Goal: Task Accomplishment & Management: Manage account settings

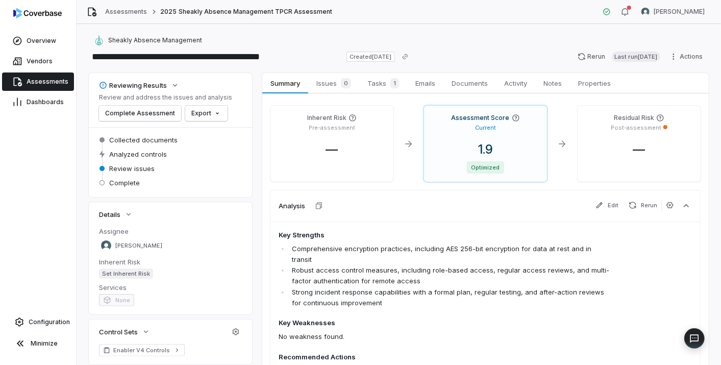
click at [38, 82] on span "Assessments" at bounding box center [48, 82] width 42 height 8
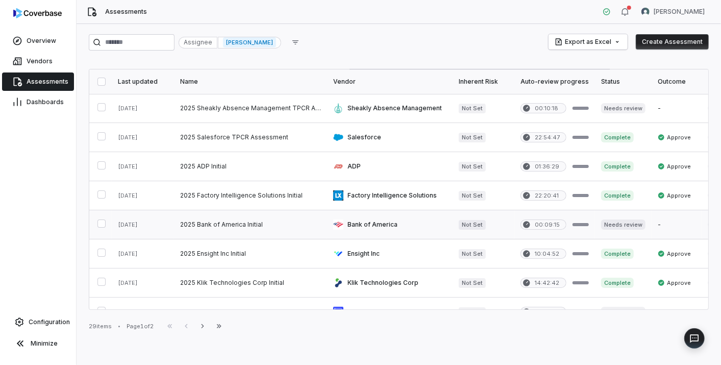
click at [214, 220] on link at bounding box center [250, 224] width 153 height 29
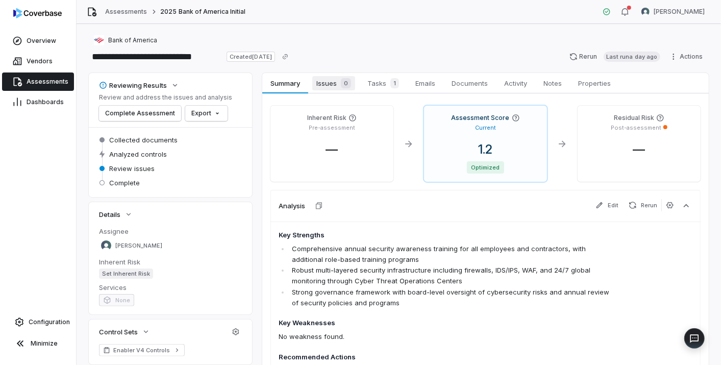
click at [325, 80] on span "Issues 0" at bounding box center [333, 83] width 43 height 14
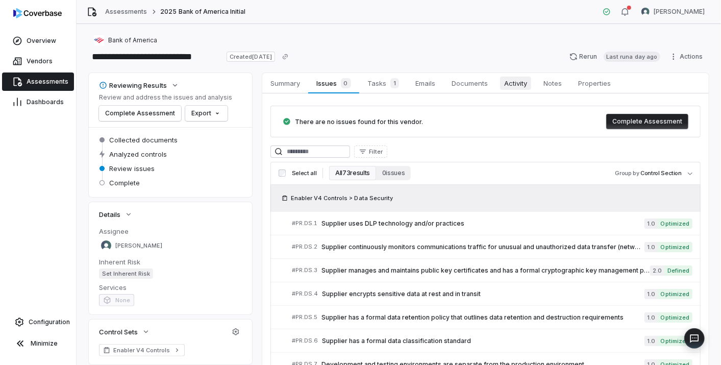
click at [519, 84] on span "Activity" at bounding box center [515, 83] width 31 height 13
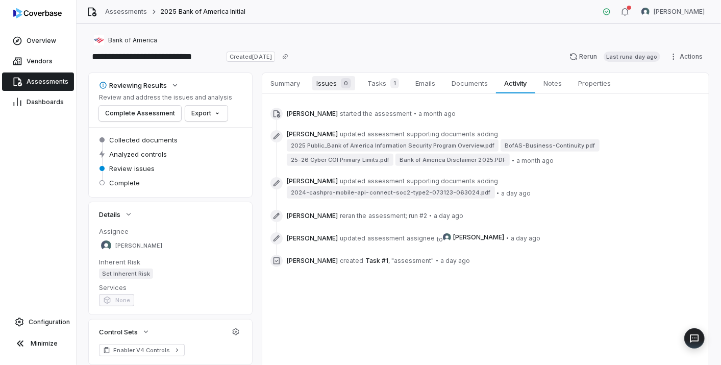
click at [322, 87] on span "Issues 0" at bounding box center [333, 83] width 43 height 14
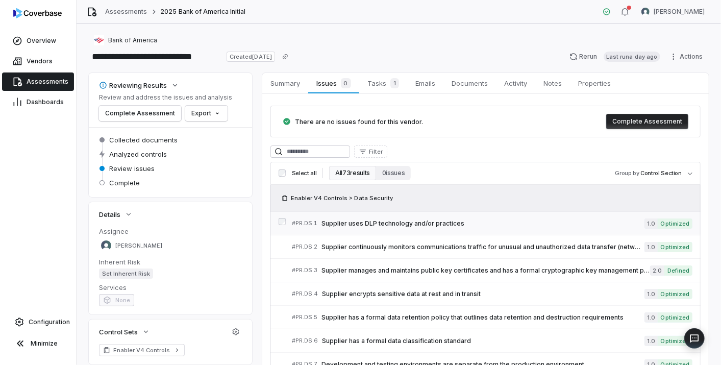
click at [444, 222] on span "Supplier uses DLP technology and/or practices" at bounding box center [482, 223] width 323 height 8
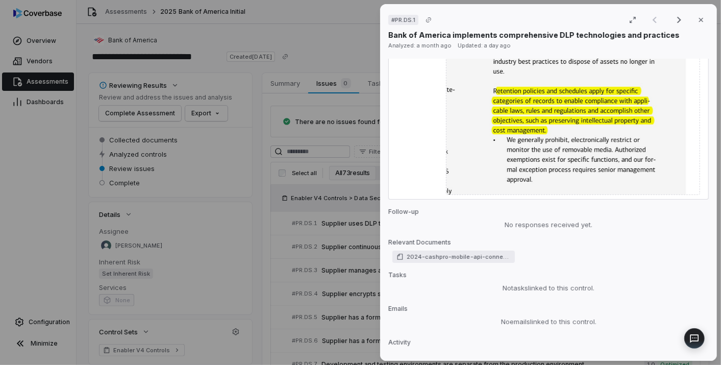
scroll to position [2298, 0]
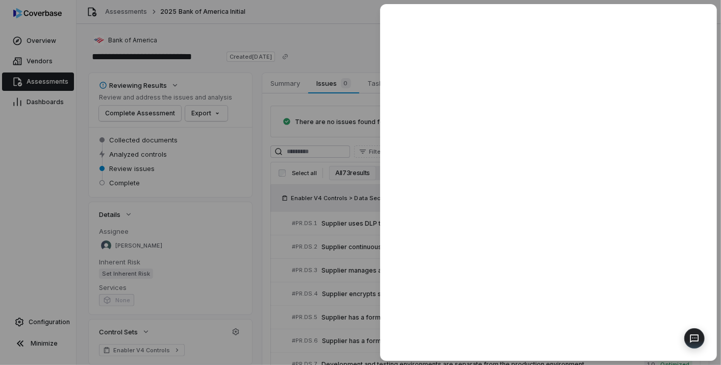
click at [334, 270] on div at bounding box center [360, 182] width 721 height 365
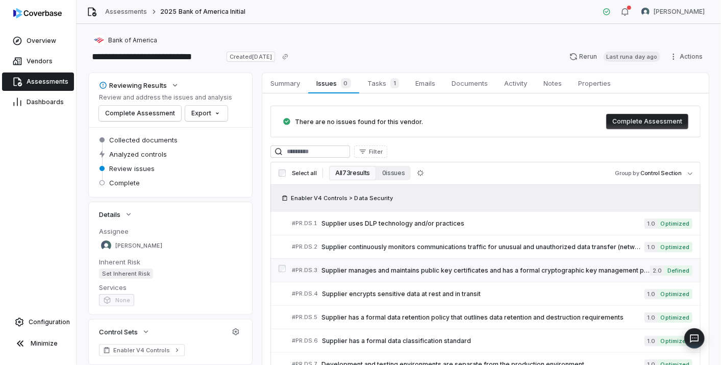
scroll to position [57, 0]
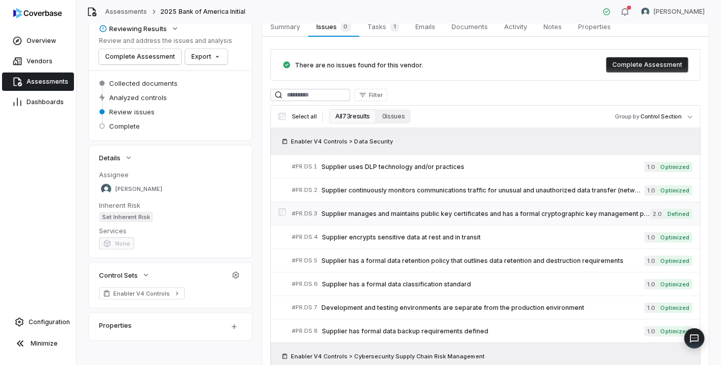
click at [518, 211] on span "Supplier manages and maintains public key certificates and has a formal cryptog…" at bounding box center [485, 214] width 329 height 8
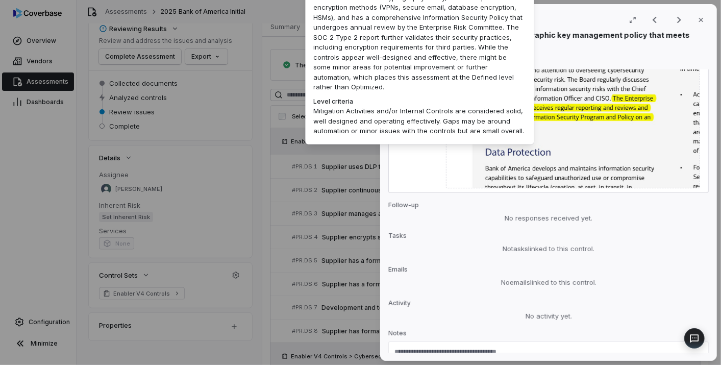
scroll to position [1532, 0]
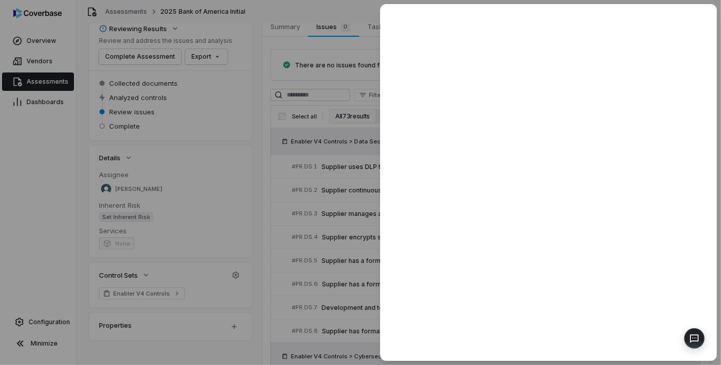
click at [335, 293] on div at bounding box center [360, 182] width 721 height 365
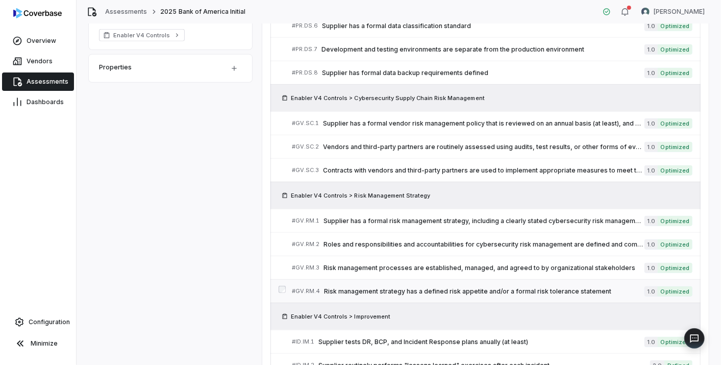
scroll to position [396, 0]
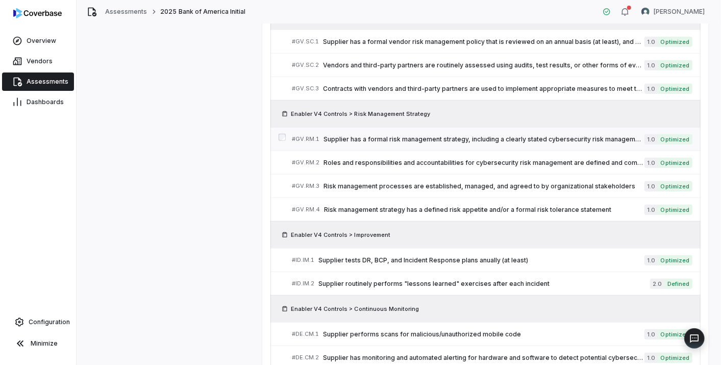
click at [473, 137] on span "Supplier has a formal risk management strategy, including a clearly stated cybe…" at bounding box center [483, 139] width 321 height 8
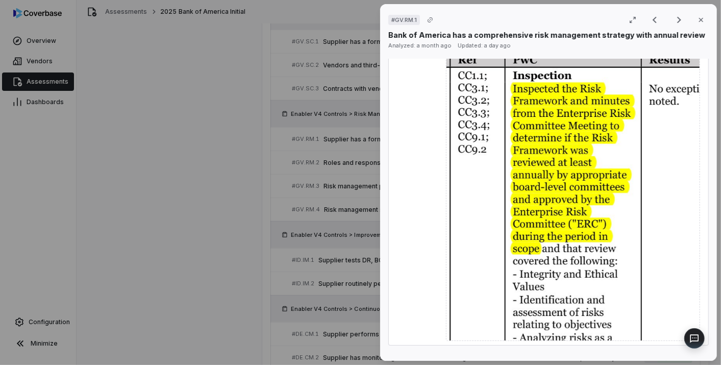
scroll to position [850, 0]
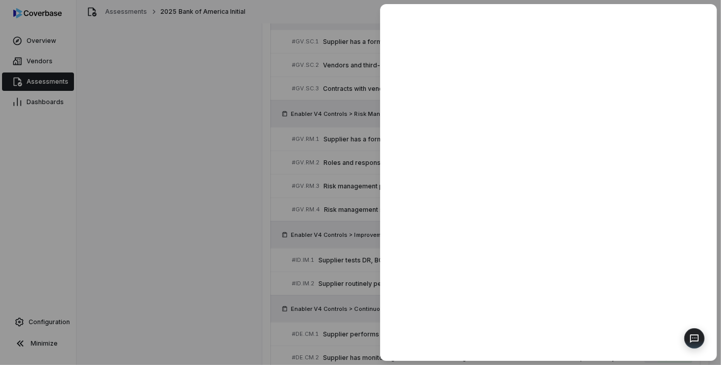
click at [257, 246] on div at bounding box center [360, 182] width 721 height 365
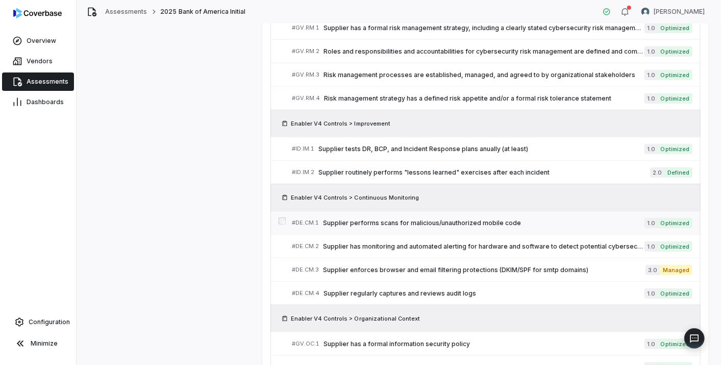
scroll to position [510, 0]
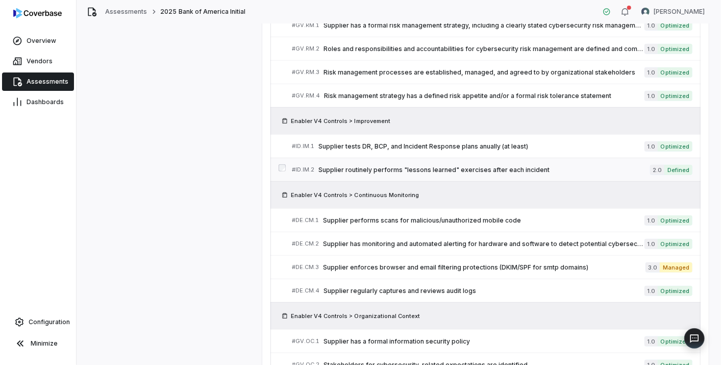
click at [506, 166] on span "Supplier routinely performs "lessons learned" exercises after each incident" at bounding box center [484, 170] width 332 height 8
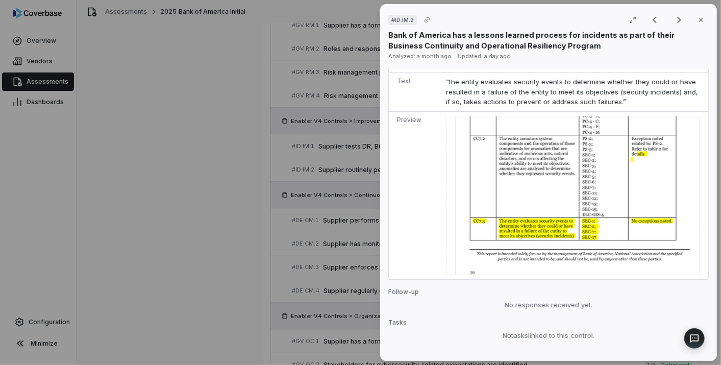
scroll to position [1190, 0]
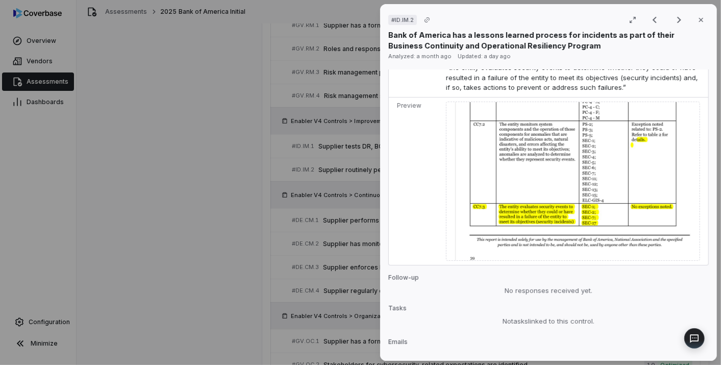
click at [281, 242] on div "# ID.IM.2 Result 17 of 50 Close Bank of America has a lessons learned process f…" at bounding box center [360, 182] width 721 height 365
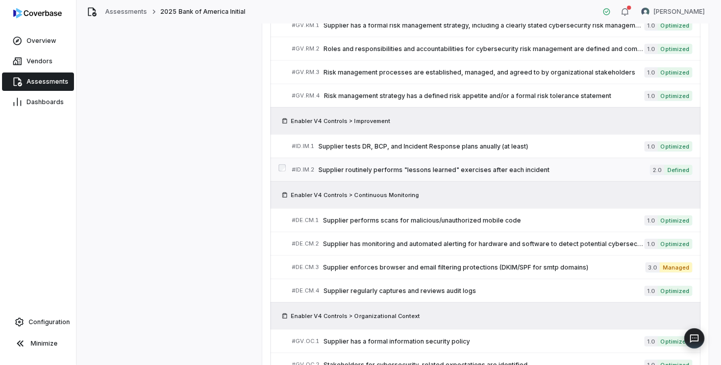
click at [498, 166] on span "Supplier routinely performs "lessons learned" exercises after each incident" at bounding box center [484, 170] width 332 height 8
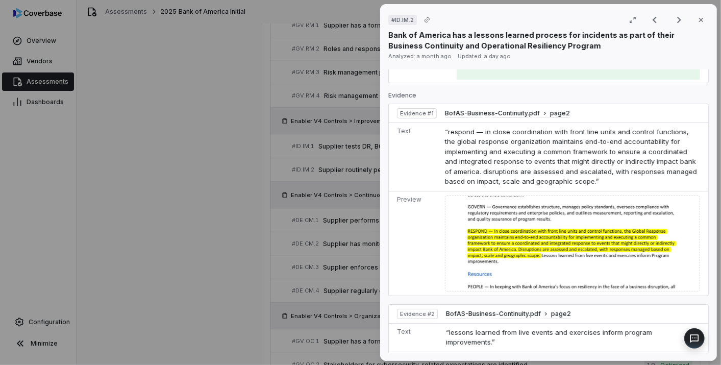
scroll to position [396, 0]
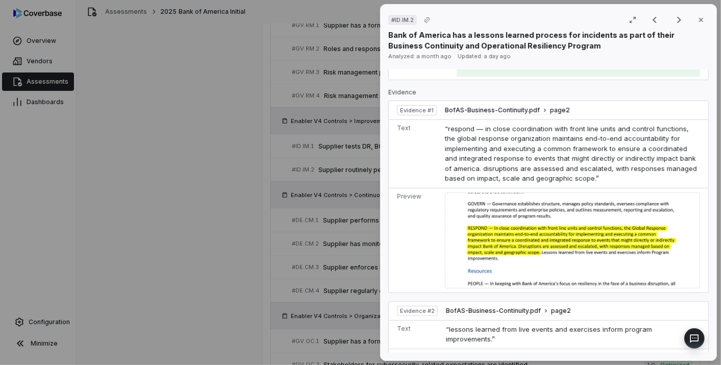
click at [208, 262] on div "# ID.IM.2 Result 17 of 50 Close Bank of America has a lessons learned process f…" at bounding box center [360, 182] width 721 height 365
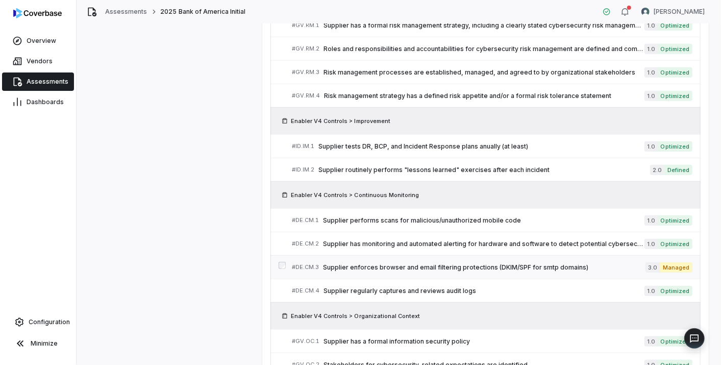
click at [454, 263] on span "Supplier enforces browser and email filtering protections (DKIM/SPF for smtp do…" at bounding box center [484, 267] width 322 height 8
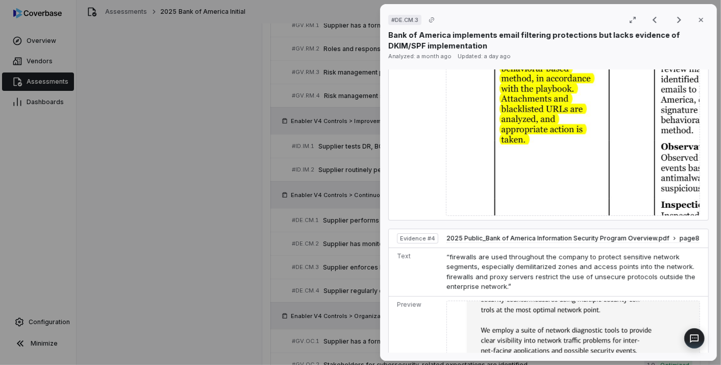
scroll to position [1568, 0]
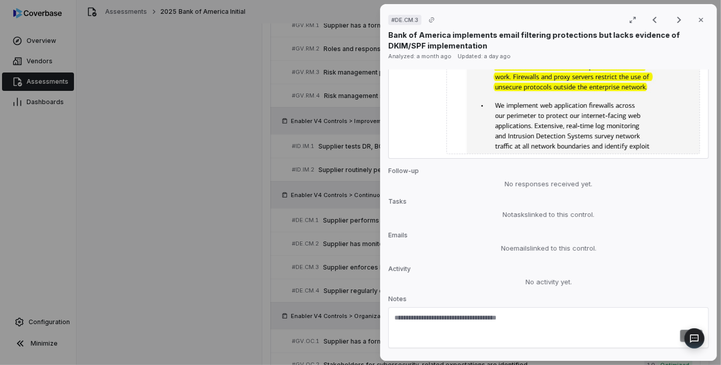
click at [449, 313] on textarea at bounding box center [548, 321] width 308 height 16
paste textarea "*********"
drag, startPoint x: 433, startPoint y: 293, endPoint x: 486, endPoint y: 290, distance: 53.2
click at [486, 313] on textarea "**********" at bounding box center [542, 321] width 297 height 16
click at [431, 313] on textarea "**********" at bounding box center [542, 321] width 297 height 16
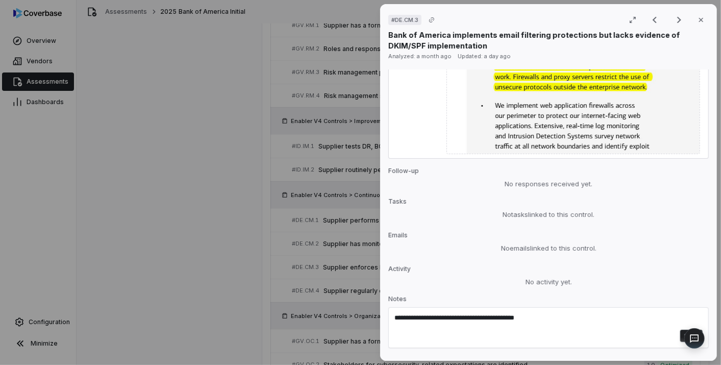
paste textarea "*********"
type textarea "**********"
click at [681, 333] on button "Save" at bounding box center [691, 339] width 22 height 12
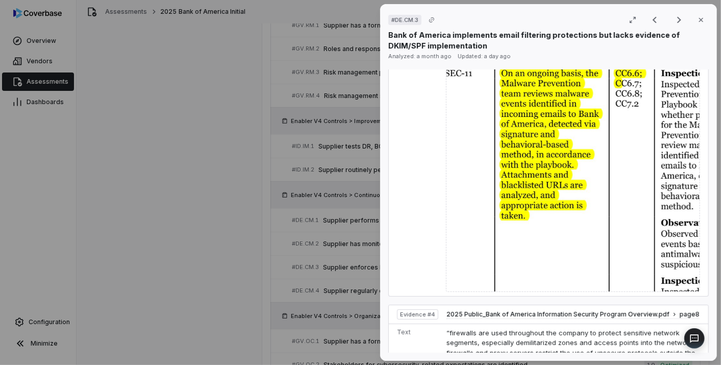
scroll to position [0, 0]
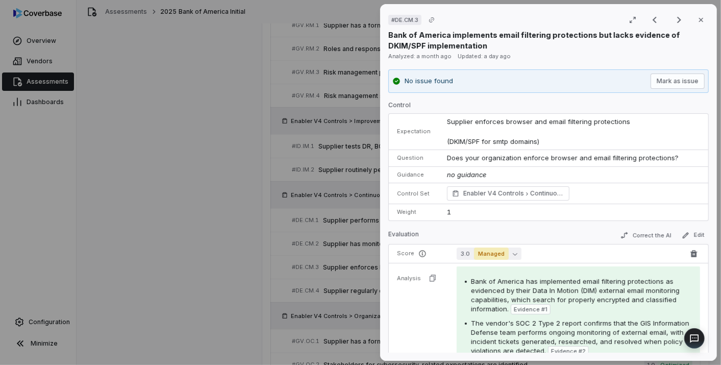
click at [500, 256] on span "Managed" at bounding box center [491, 253] width 35 height 12
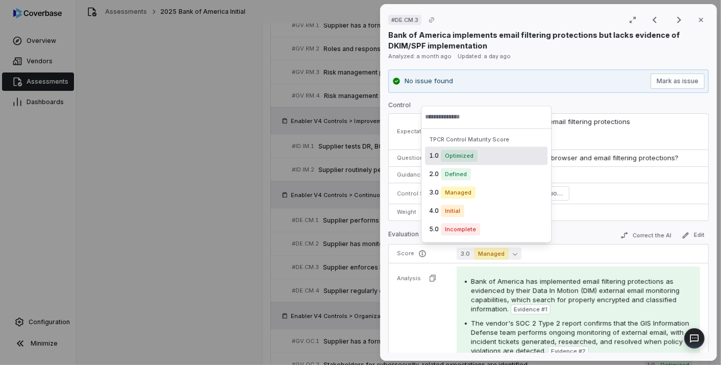
click at [477, 159] on div "1.0 Optimized" at bounding box center [486, 155] width 122 height 18
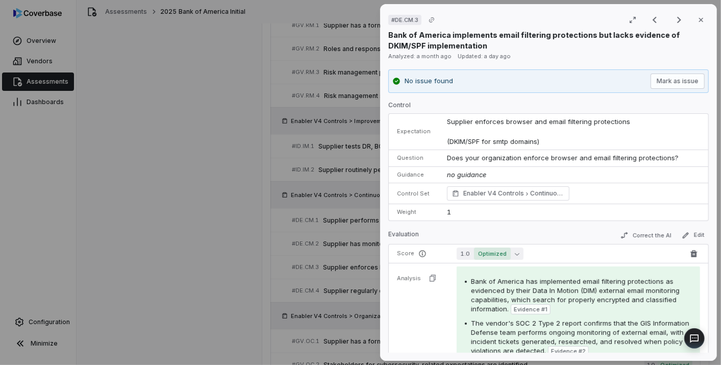
click at [478, 253] on span "Optimized" at bounding box center [492, 253] width 37 height 12
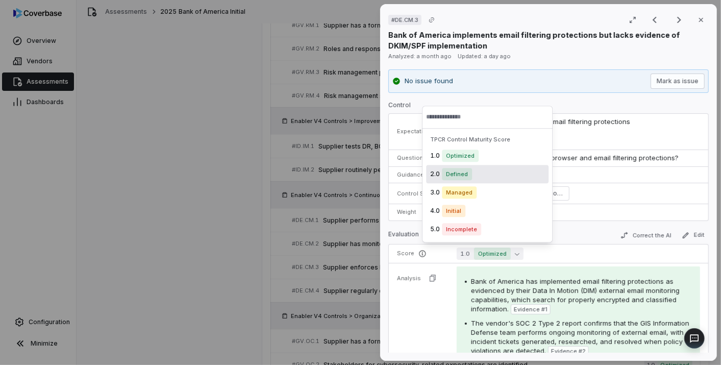
click at [469, 169] on span "Defined" at bounding box center [457, 174] width 30 height 12
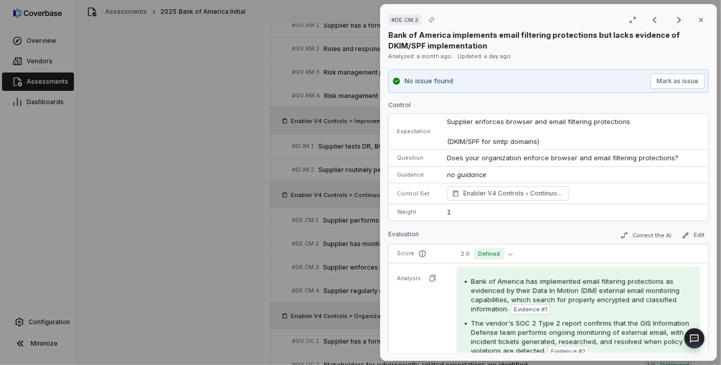
click at [256, 237] on div "# DE.CM.3 Result 20 of 50 Close Bank of America implements email filtering prot…" at bounding box center [360, 182] width 721 height 365
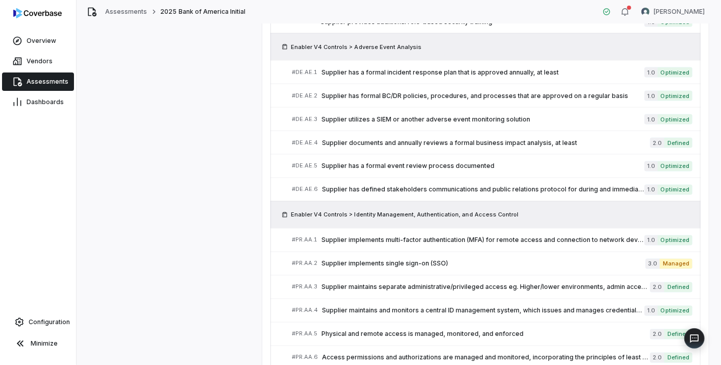
scroll to position [963, 0]
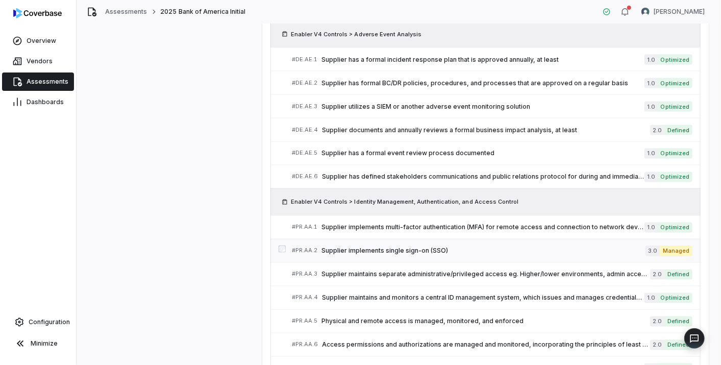
click at [348, 247] on span "Supplier implements single sign-on (SSO)" at bounding box center [483, 251] width 324 height 8
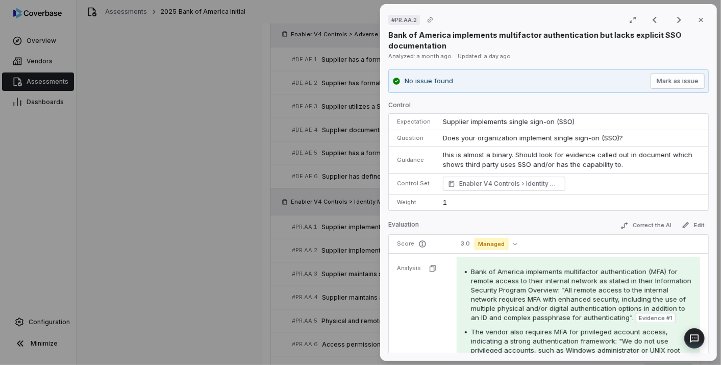
click at [265, 363] on div "# PR.AA.2 Result 34 of 50 Close Bank of America implements multifactor authenti…" at bounding box center [360, 182] width 721 height 365
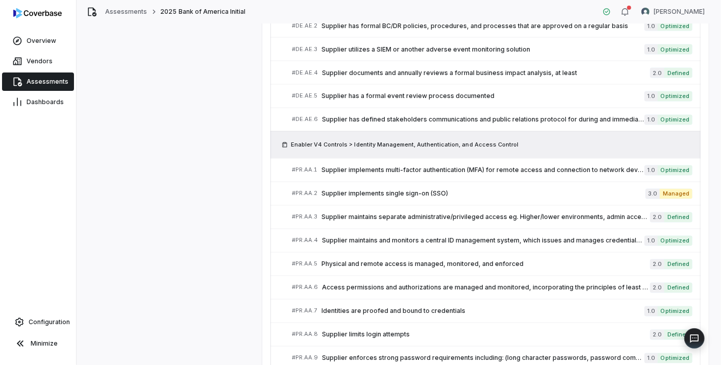
scroll to position [1077, 0]
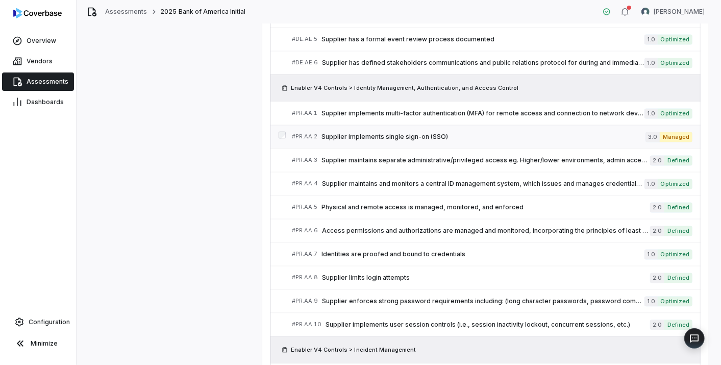
click at [336, 133] on span "Supplier implements single sign-on (SSO)" at bounding box center [483, 137] width 324 height 8
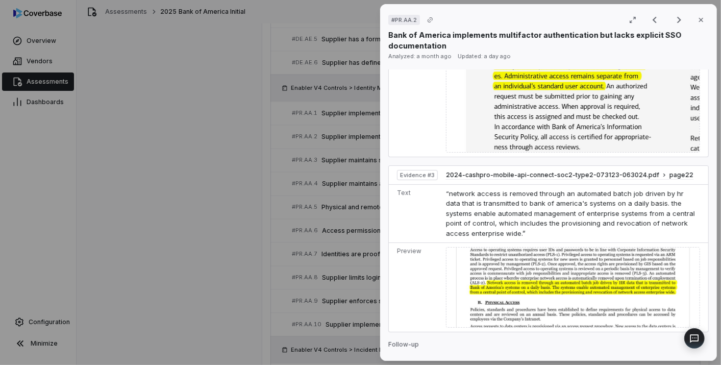
scroll to position [1104, 0]
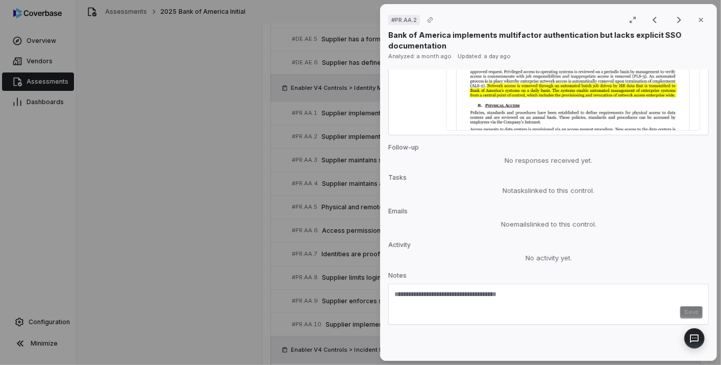
click at [429, 305] on textarea at bounding box center [548, 298] width 308 height 16
type textarea "*"
type textarea "**********"
click at [680, 316] on button "Save" at bounding box center [691, 312] width 22 height 12
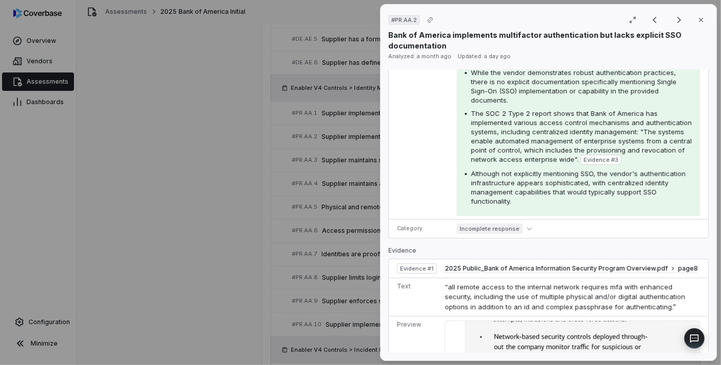
scroll to position [0, 0]
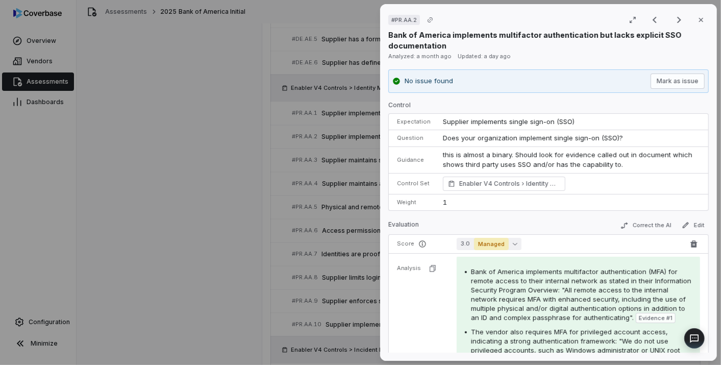
click at [480, 241] on span "Managed" at bounding box center [491, 244] width 35 height 12
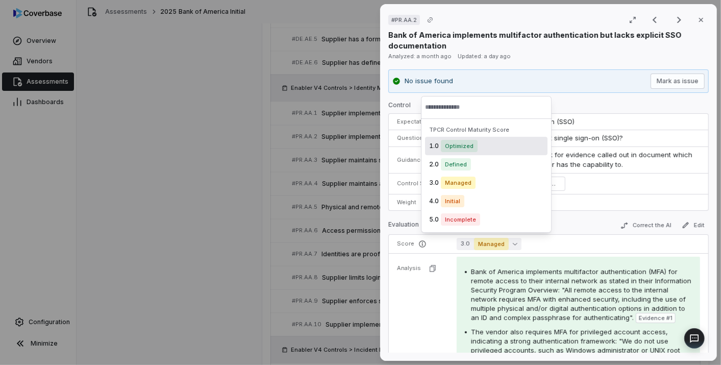
click at [451, 143] on span "Optimized" at bounding box center [459, 146] width 37 height 12
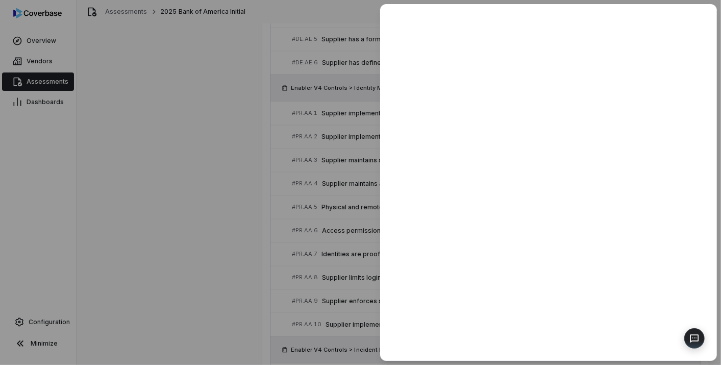
click at [271, 267] on div at bounding box center [360, 182] width 721 height 365
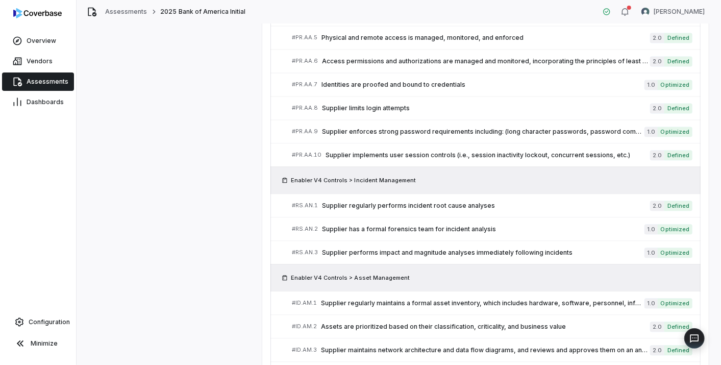
scroll to position [1354, 0]
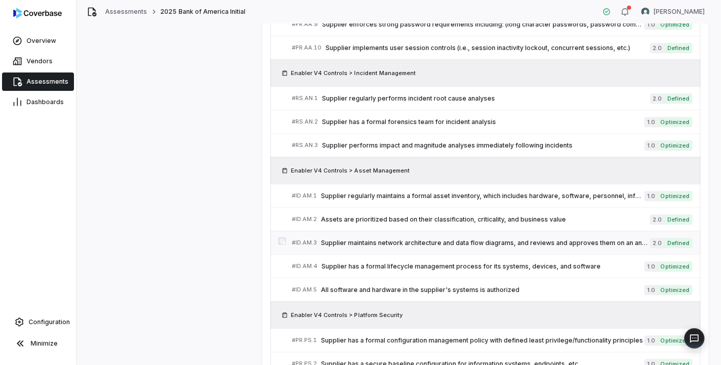
click at [469, 237] on div "# ID.AM.3 Supplier maintains network architecture and data flow diagrams, and r…" at bounding box center [471, 242] width 358 height 11
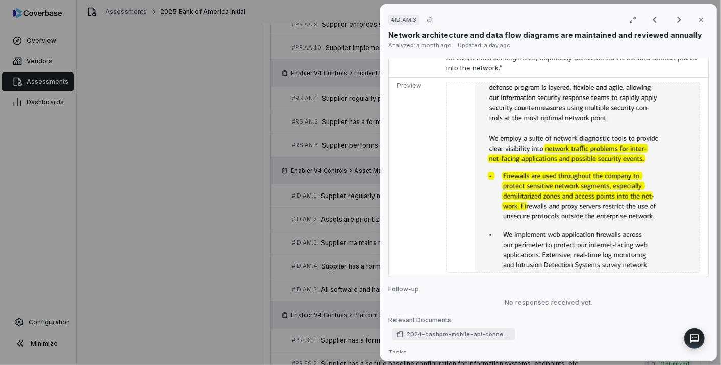
scroll to position [1417, 0]
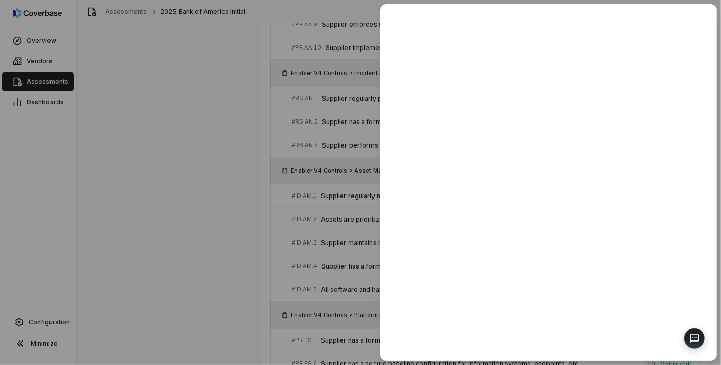
click at [247, 240] on div at bounding box center [360, 182] width 721 height 365
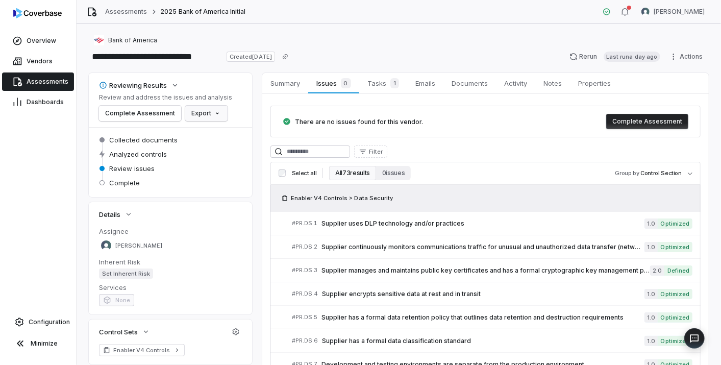
click at [205, 113] on html "**********" at bounding box center [360, 182] width 721 height 365
click at [203, 145] on div "Export as Excel" at bounding box center [220, 151] width 72 height 16
drag, startPoint x: 365, startPoint y: 51, endPoint x: 397, endPoint y: 80, distance: 43.0
click at [365, 51] on div "**********" at bounding box center [399, 56] width 620 height 16
